Goal: Task Accomplishment & Management: Manage account settings

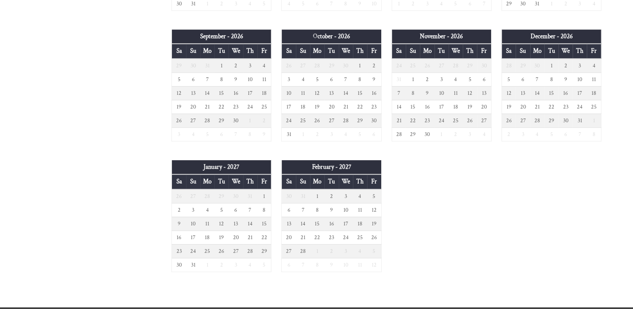
scroll to position [696, 0]
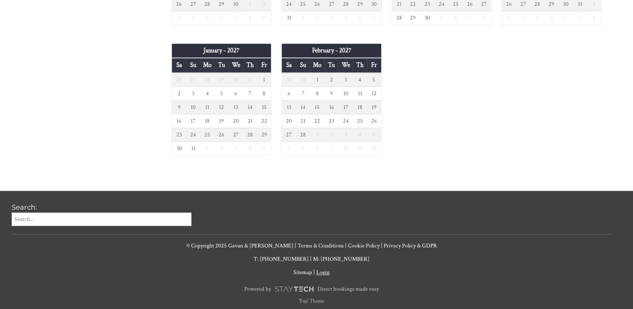
click at [320, 269] on link "Login" at bounding box center [323, 272] width 13 height 7
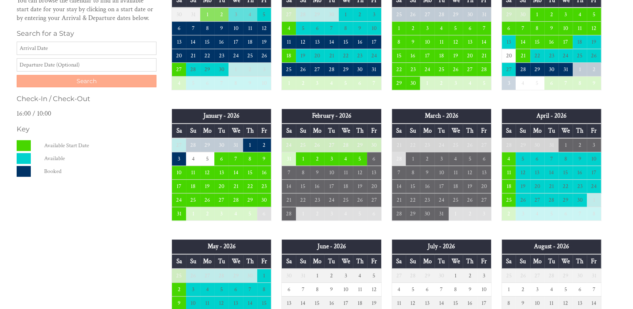
scroll to position [196, 0]
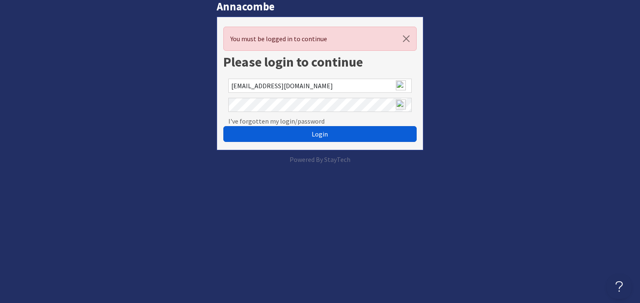
click at [314, 130] on span "Login" at bounding box center [320, 134] width 16 height 8
click at [313, 136] on span "Login" at bounding box center [320, 134] width 16 height 8
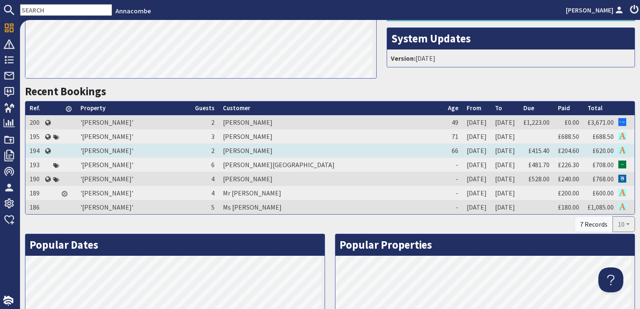
scroll to position [292, 0]
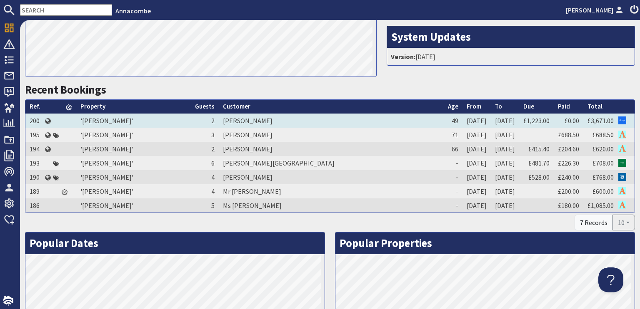
click at [237, 120] on td "Eliza Kenyon" at bounding box center [331, 121] width 225 height 14
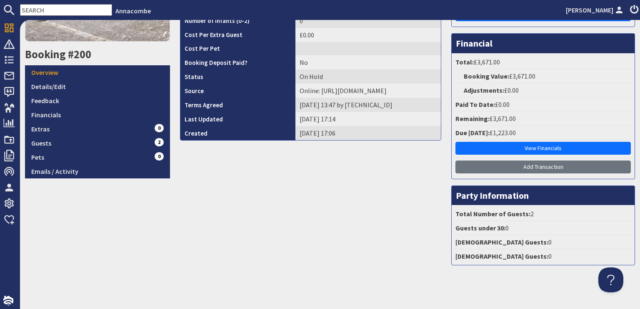
scroll to position [185, 0]
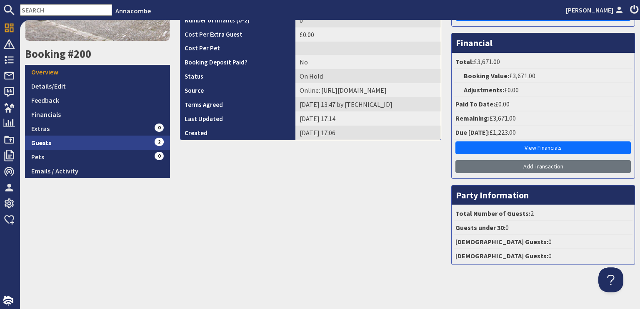
click at [34, 140] on link "Guests 2" at bounding box center [97, 143] width 145 height 14
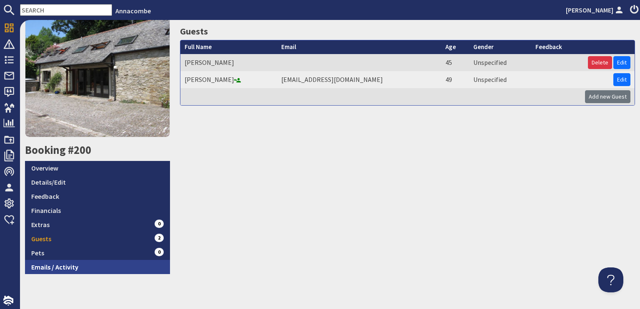
scroll to position [62, 0]
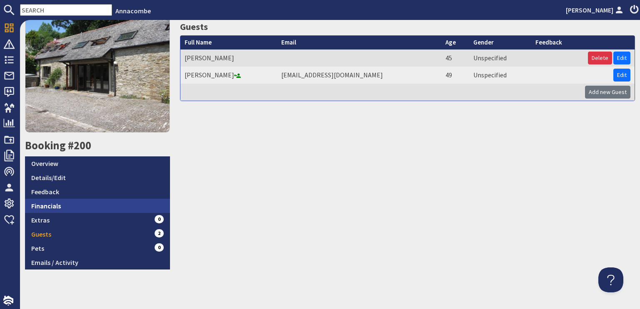
click at [47, 206] on link "Financials" at bounding box center [97, 206] width 145 height 14
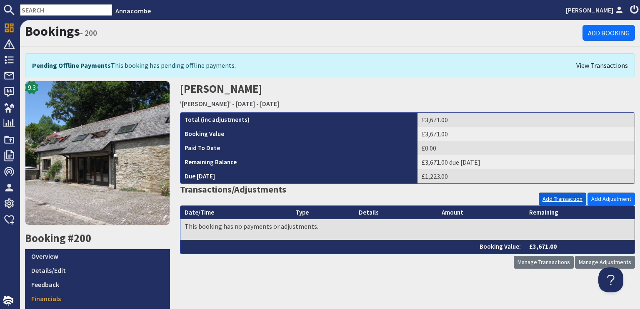
click at [562, 198] on link "Add Transaction" at bounding box center [562, 199] width 47 height 13
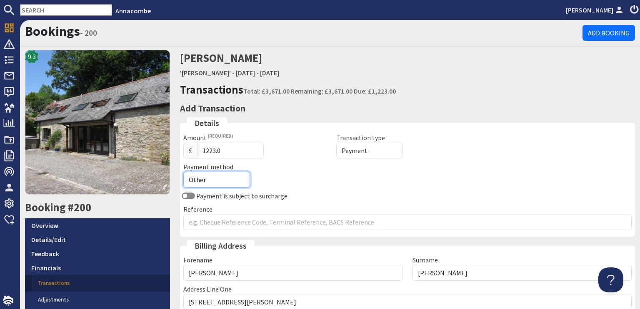
click at [197, 180] on select "Other Cash Bank Transfer Offline Card Cheque Online External" at bounding box center [216, 180] width 67 height 16
select select "offline_bank_transfer_payment"
click at [183, 172] on select "Other Cash Bank Transfer Offline Card Cheque Online External" at bounding box center [216, 180] width 67 height 16
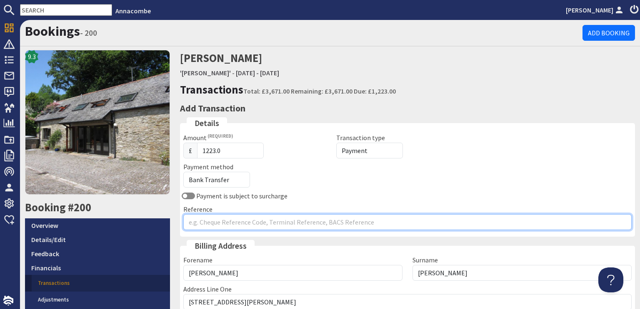
click at [187, 219] on input "Reference" at bounding box center [407, 222] width 448 height 16
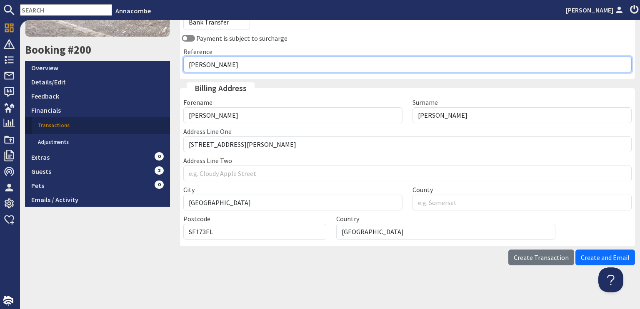
scroll to position [158, 0]
type input "Eliza Kenyon"
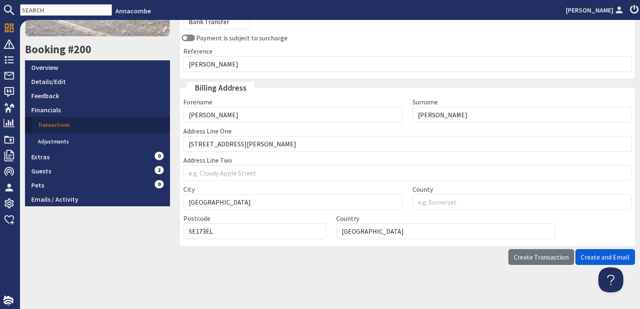
click at [589, 256] on span "Create and Email" at bounding box center [605, 257] width 49 height 8
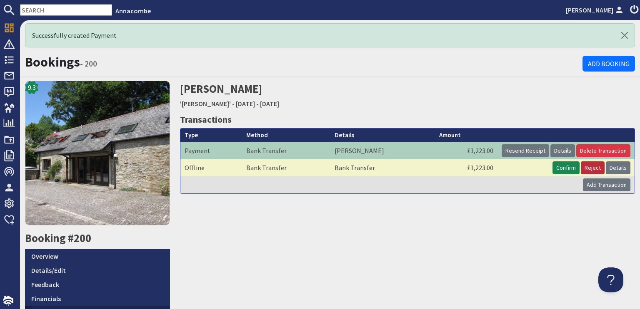
click at [591, 167] on button "Reject" at bounding box center [593, 168] width 24 height 13
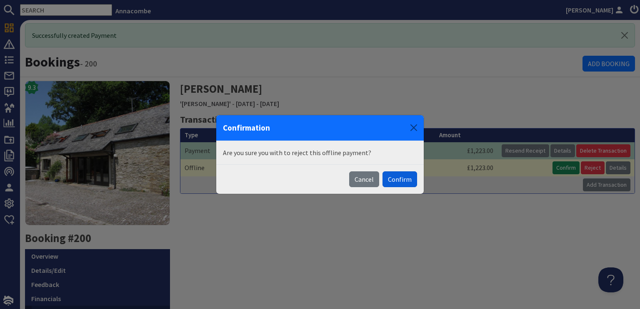
click at [397, 180] on button "Confirm" at bounding box center [399, 180] width 35 height 16
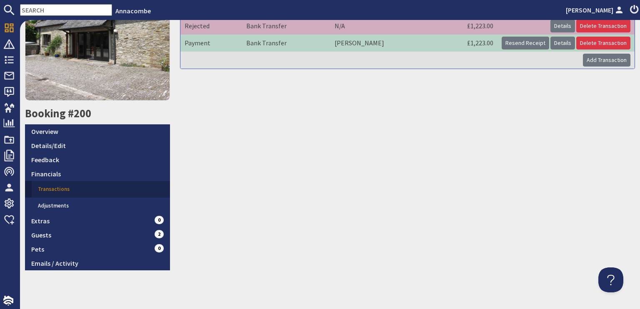
scroll to position [126, 0]
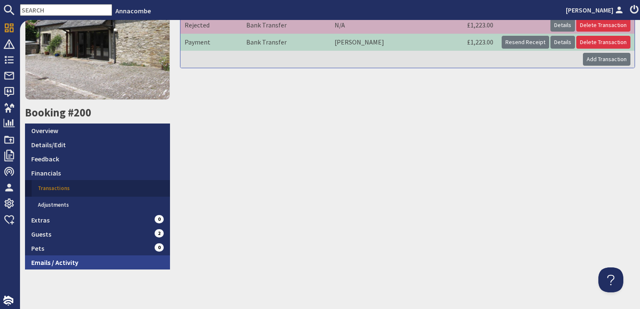
click at [43, 261] on link "Emails / Activity" at bounding box center [97, 263] width 145 height 14
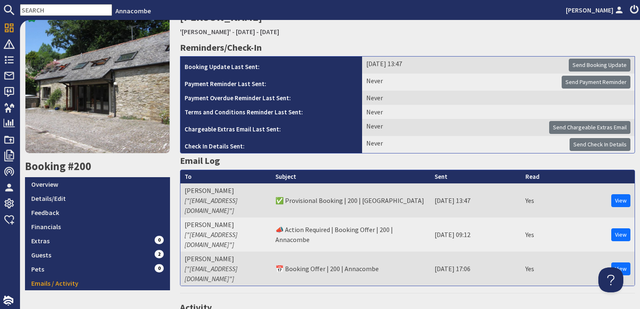
scroll to position [42, 0]
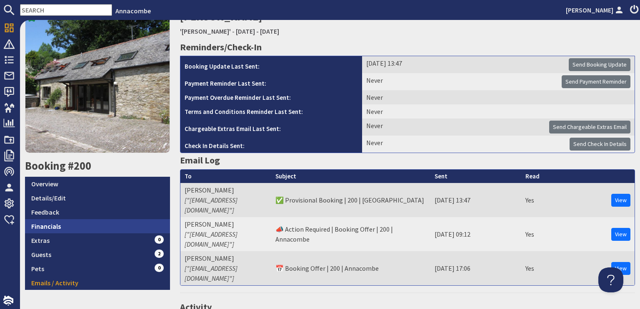
click at [53, 228] on link "Financials" at bounding box center [97, 226] width 145 height 14
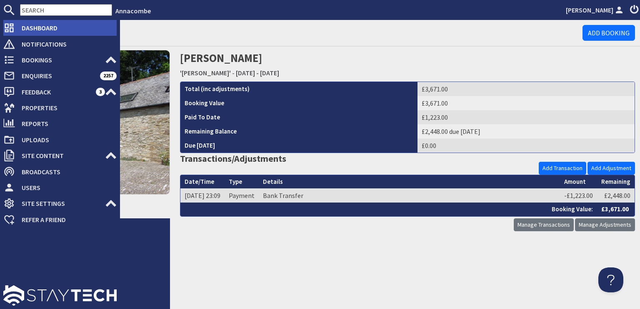
click at [14, 31] on icon at bounding box center [9, 28] width 12 height 12
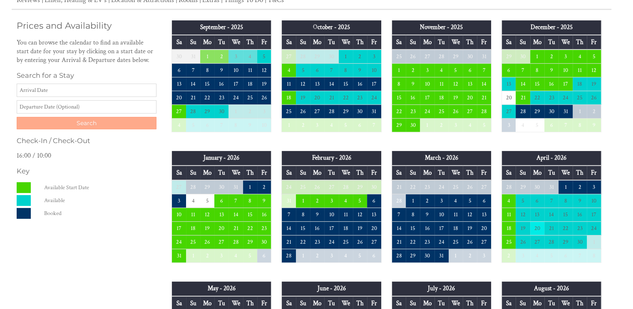
scroll to position [196, 0]
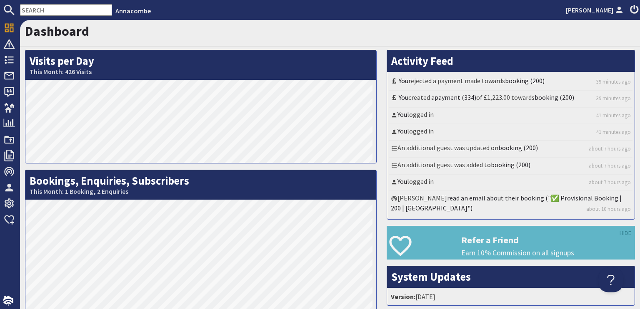
click at [633, 7] on use at bounding box center [634, 8] width 9 height 9
